Goal: Task Accomplishment & Management: Manage account settings

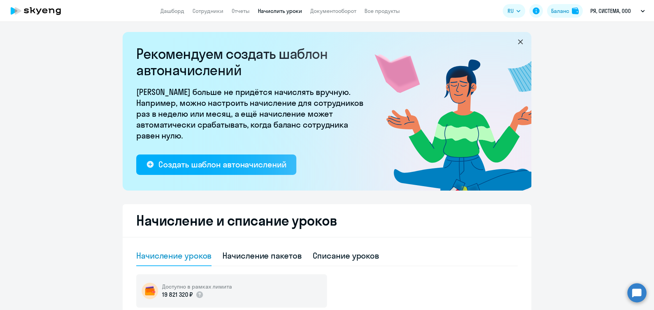
select select "10"
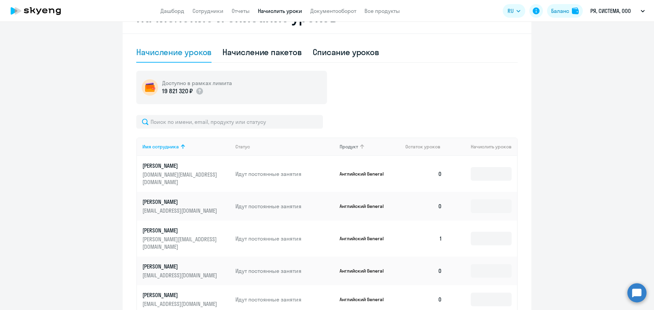
scroll to position [204, 0]
drag, startPoint x: 234, startPoint y: 9, endPoint x: 237, endPoint y: 12, distance: 3.6
click at [234, 9] on link "Отчеты" at bounding box center [241, 10] width 18 height 7
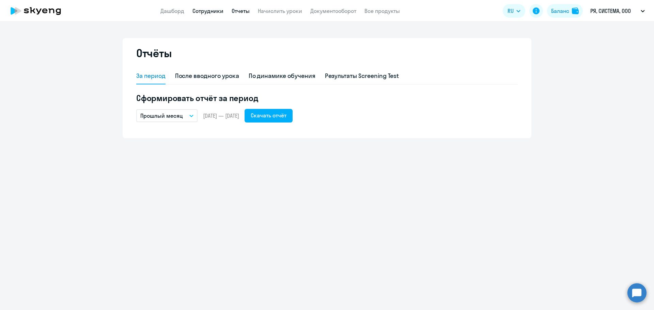
click at [201, 10] on link "Сотрудники" at bounding box center [207, 10] width 31 height 7
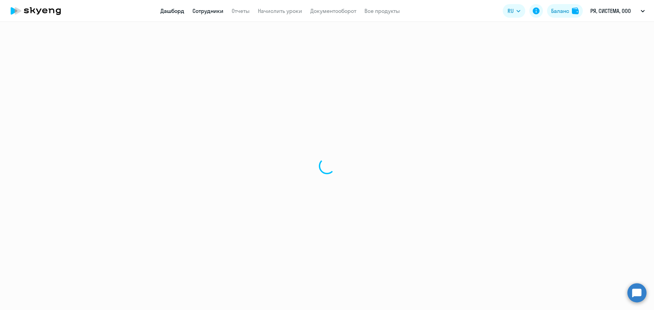
select select "30"
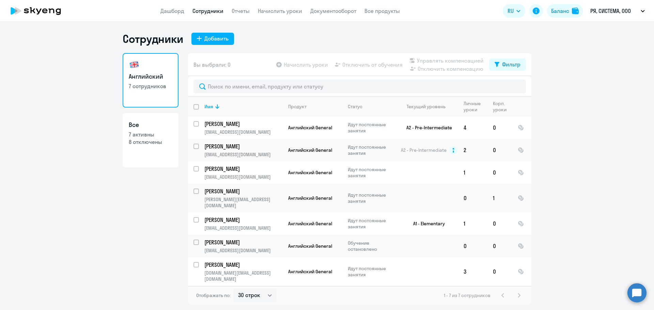
click at [154, 134] on p "7 активны" at bounding box center [151, 134] width 44 height 7
select select "30"
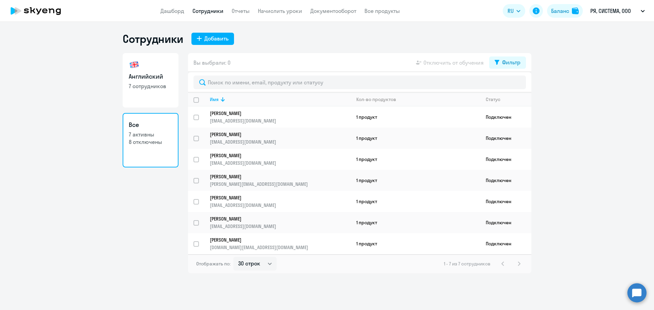
click at [149, 93] on link "Английский 7 сотрудников" at bounding box center [151, 80] width 56 height 54
select select "30"
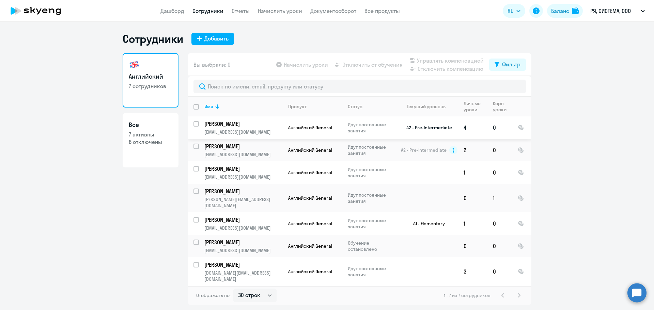
click at [437, 135] on td "A2 - Pre-Intermediate" at bounding box center [426, 127] width 63 height 22
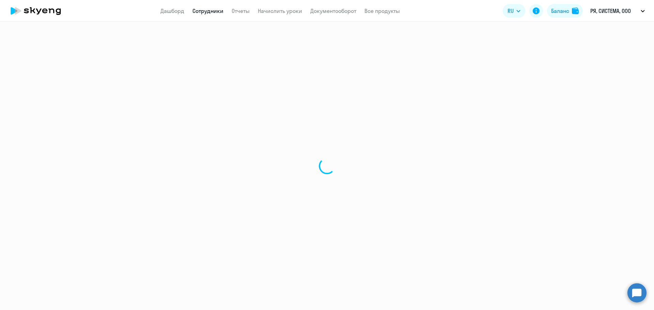
select select "english"
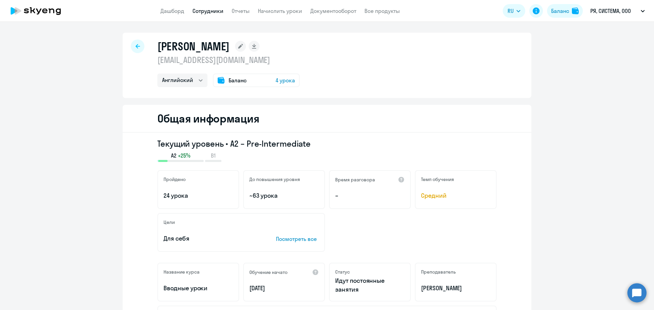
click at [138, 49] on div at bounding box center [138, 47] width 14 height 14
select select "30"
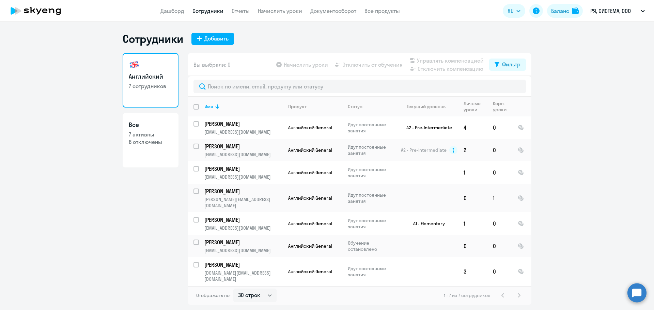
click at [151, 128] on h3 "Все" at bounding box center [151, 125] width 44 height 9
select select "30"
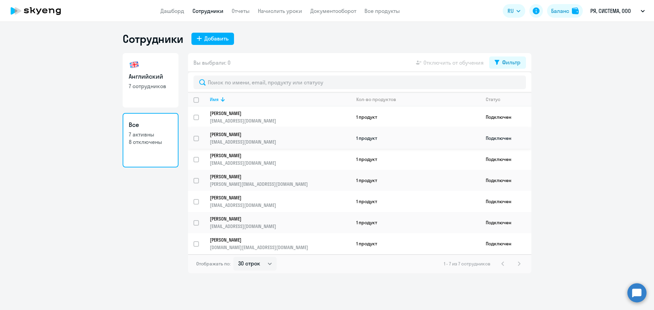
click at [414, 141] on td "1 продукт" at bounding box center [415, 138] width 129 height 21
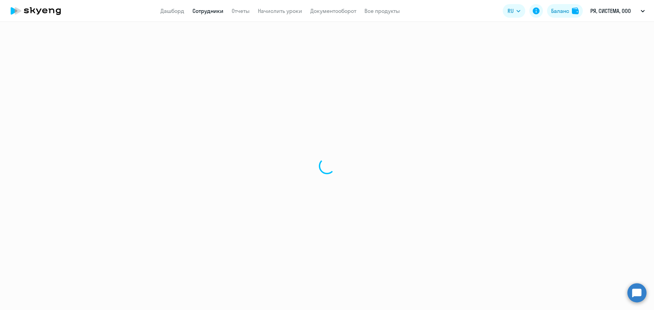
select select "english"
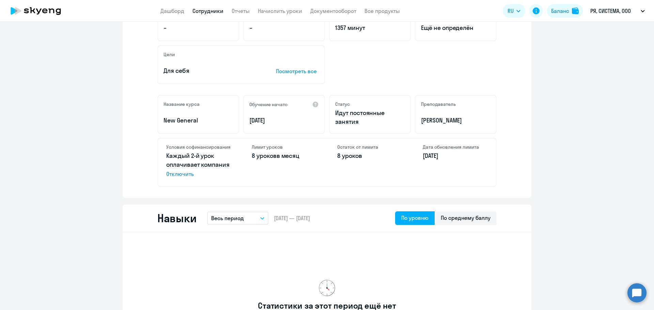
scroll to position [238, 0]
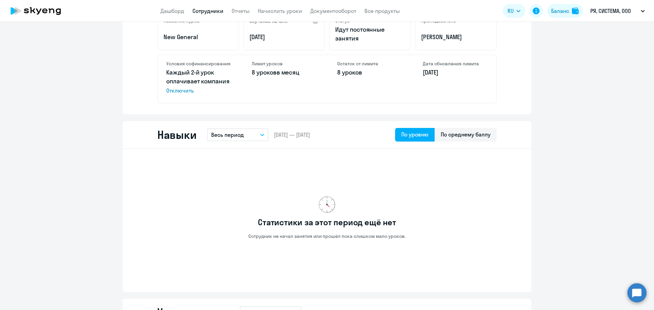
click at [257, 132] on button "Весь период" at bounding box center [237, 134] width 61 height 13
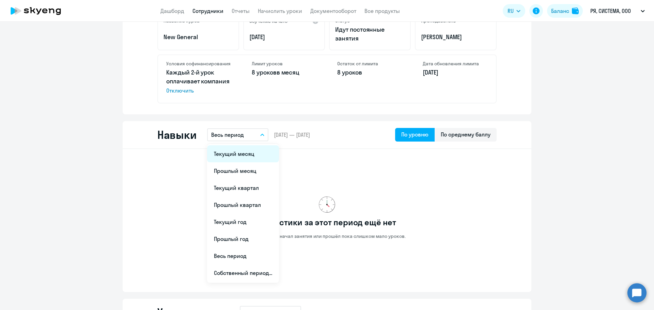
click at [253, 155] on li "Текущий месяц" at bounding box center [243, 153] width 72 height 17
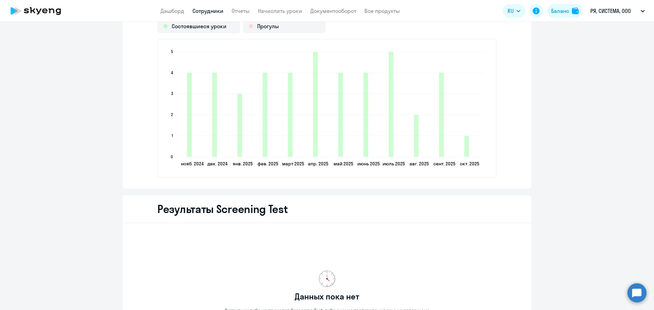
scroll to position [826, 0]
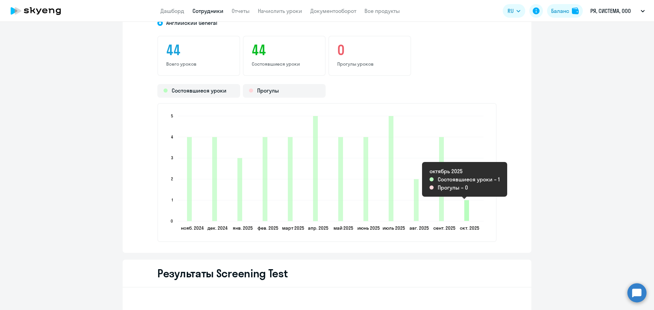
click at [465, 204] on icon "2025-09-30T21:00:00.000Z Состоявшиеся уроки 1" at bounding box center [466, 210] width 5 height 21
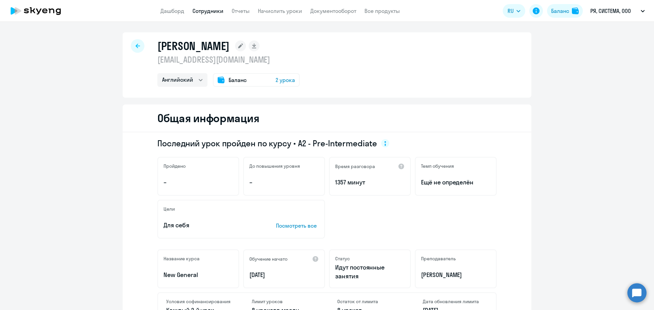
scroll to position [0, 0]
click at [136, 45] on icon at bounding box center [138, 46] width 4 height 5
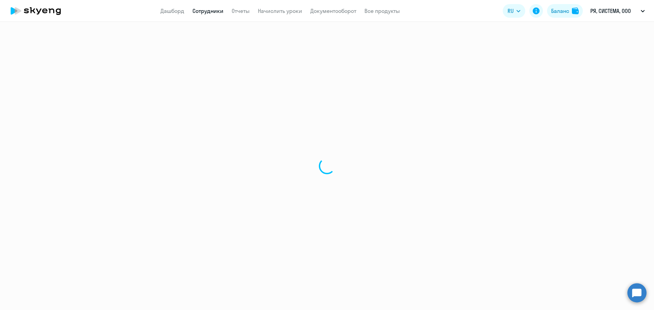
select select "30"
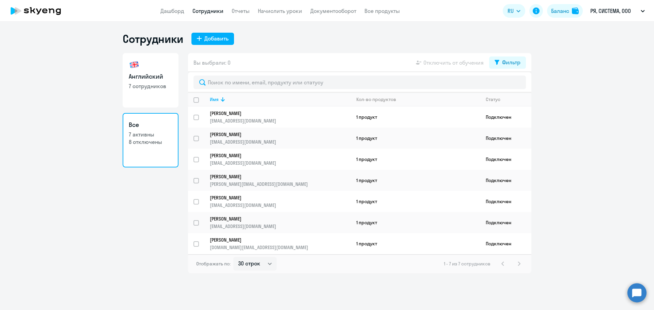
drag, startPoint x: 169, startPoint y: 12, endPoint x: 199, endPoint y: 11, distance: 29.7
click at [169, 12] on link "Дашборд" at bounding box center [172, 10] width 24 height 7
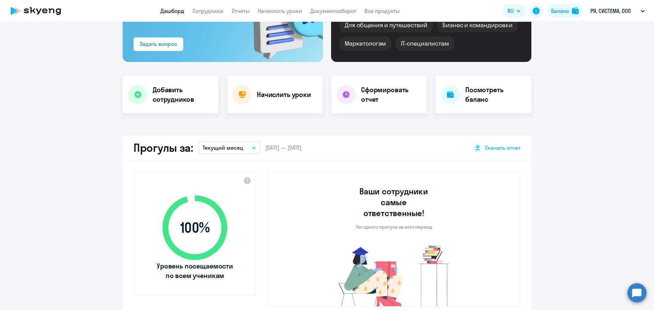
select select "30"
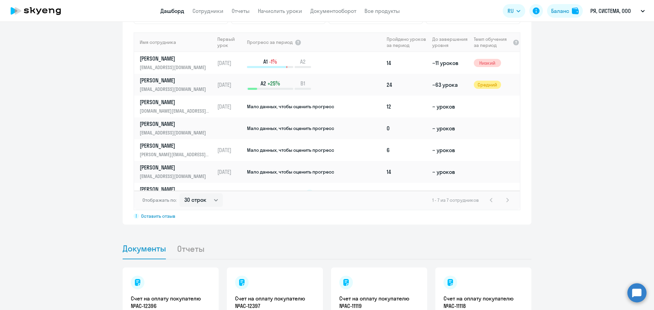
scroll to position [552, 0]
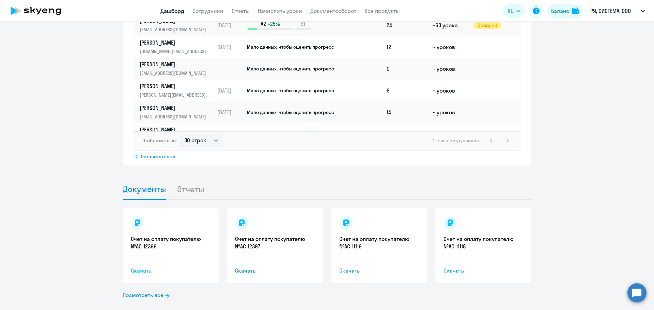
click at [131, 267] on span "Скачать" at bounding box center [171, 271] width 80 height 8
click at [244, 267] on span "Скачать" at bounding box center [275, 271] width 80 height 8
